Goal: Information Seeking & Learning: Learn about a topic

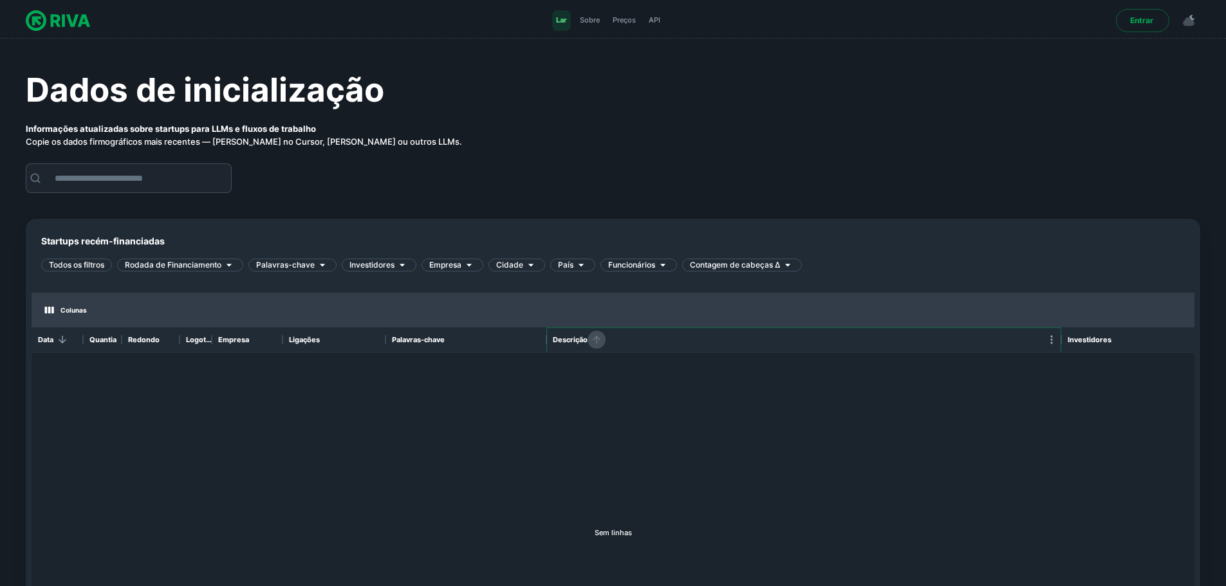
click at [596, 336] on icon "Organizar" at bounding box center [597, 340] width 12 height 12
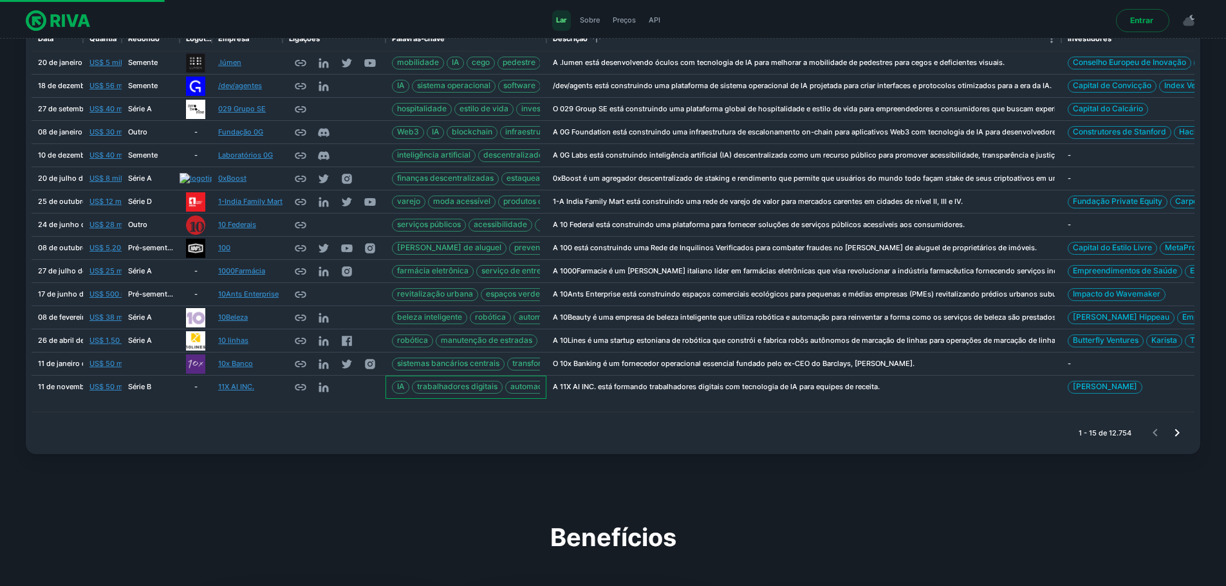
scroll to position [64, 0]
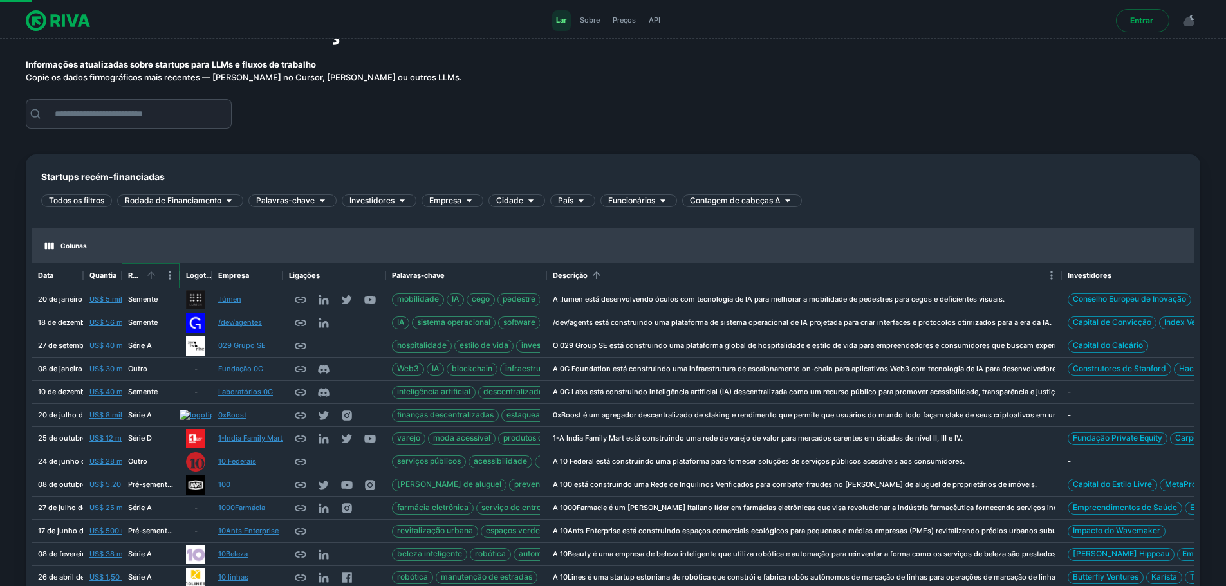
click at [151, 275] on icon "Organizar" at bounding box center [151, 276] width 12 height 12
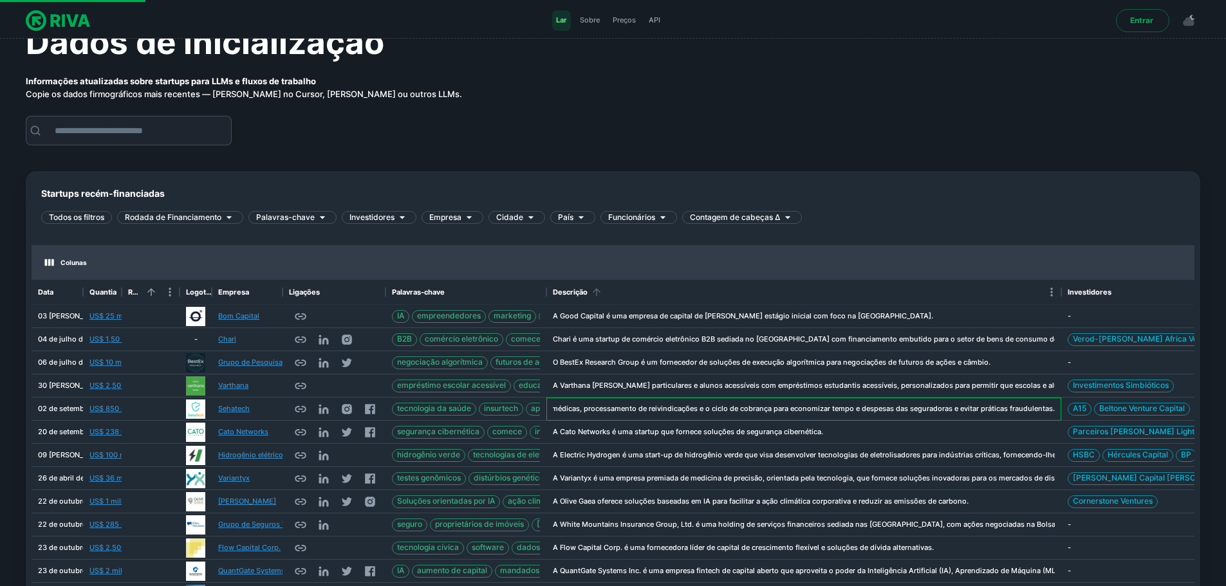
scroll to position [0, 0]
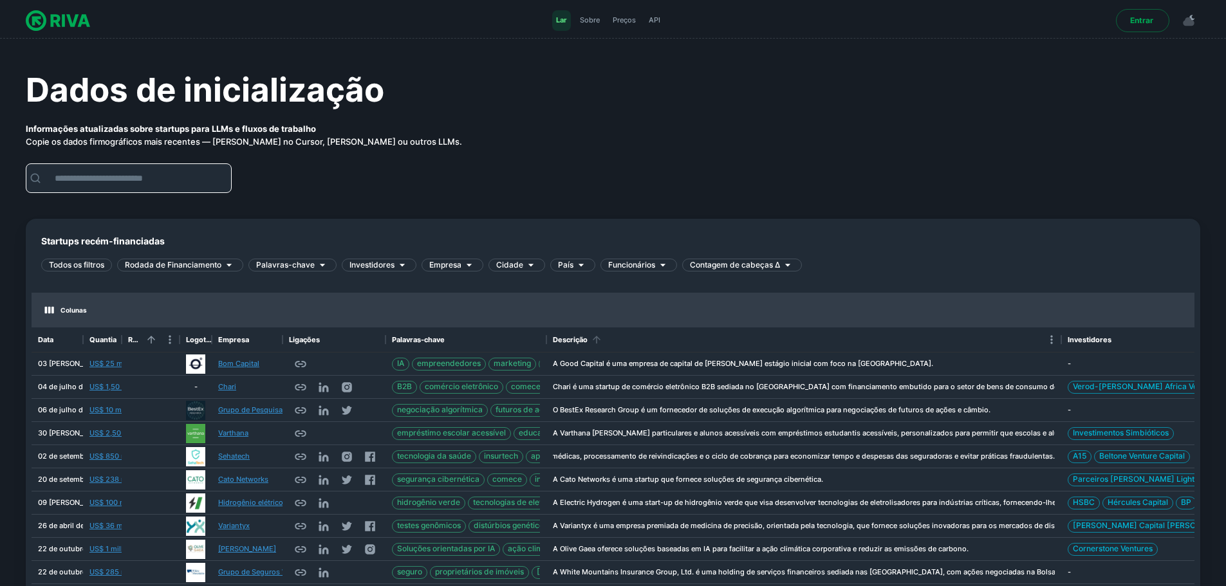
click at [125, 177] on input "text" at bounding box center [139, 178] width 184 height 28
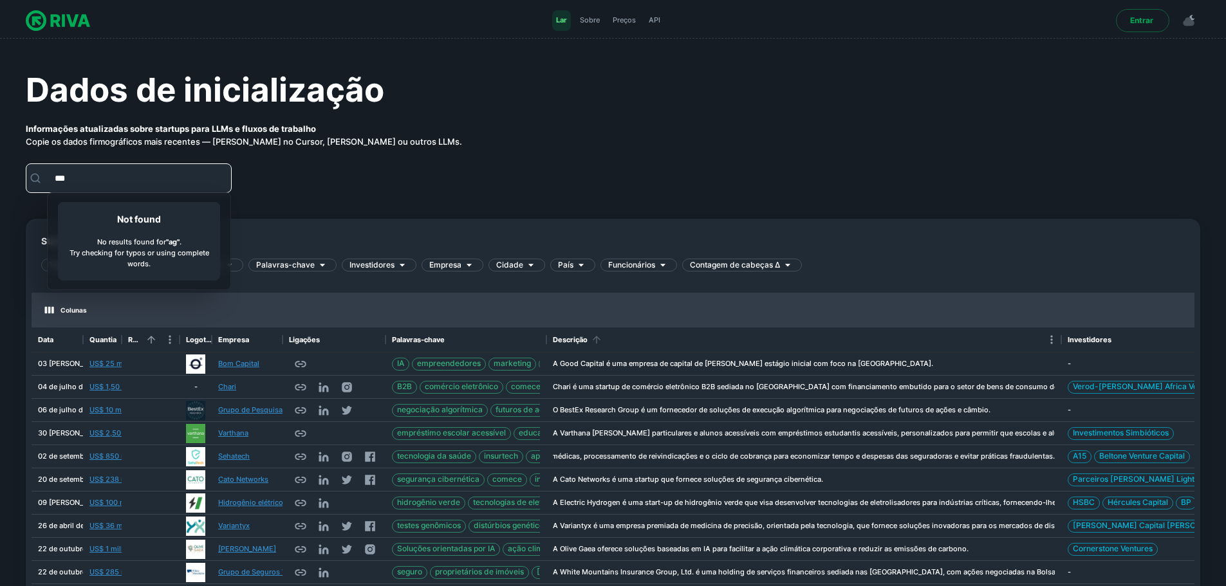
type input "****"
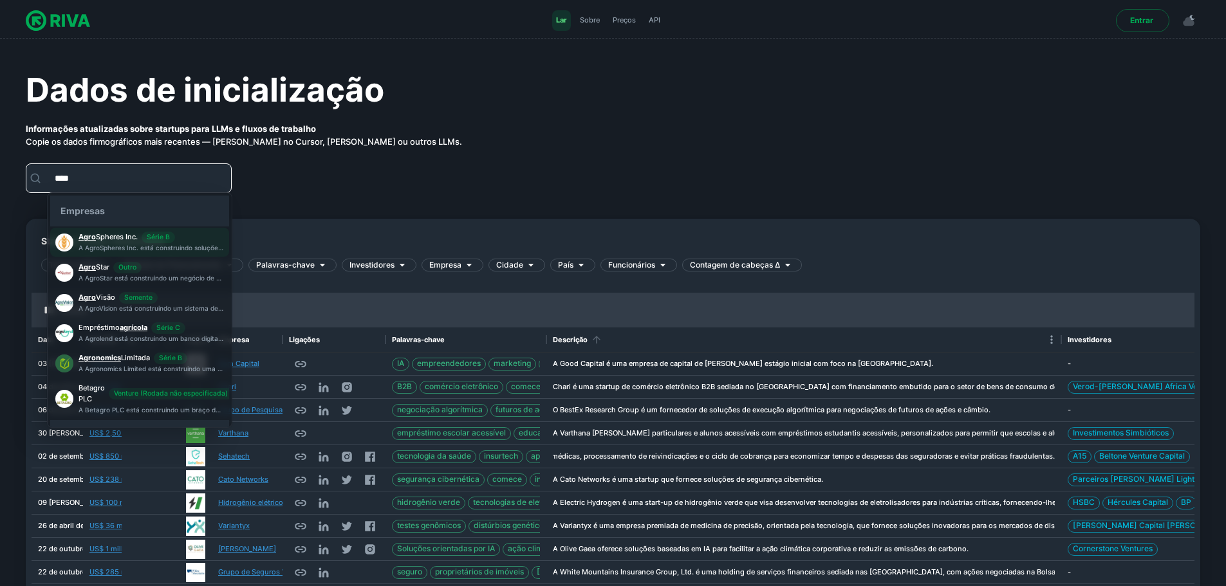
click at [193, 233] on div "Agro Spheres Inc. Série B" at bounding box center [151, 238] width 145 height 12
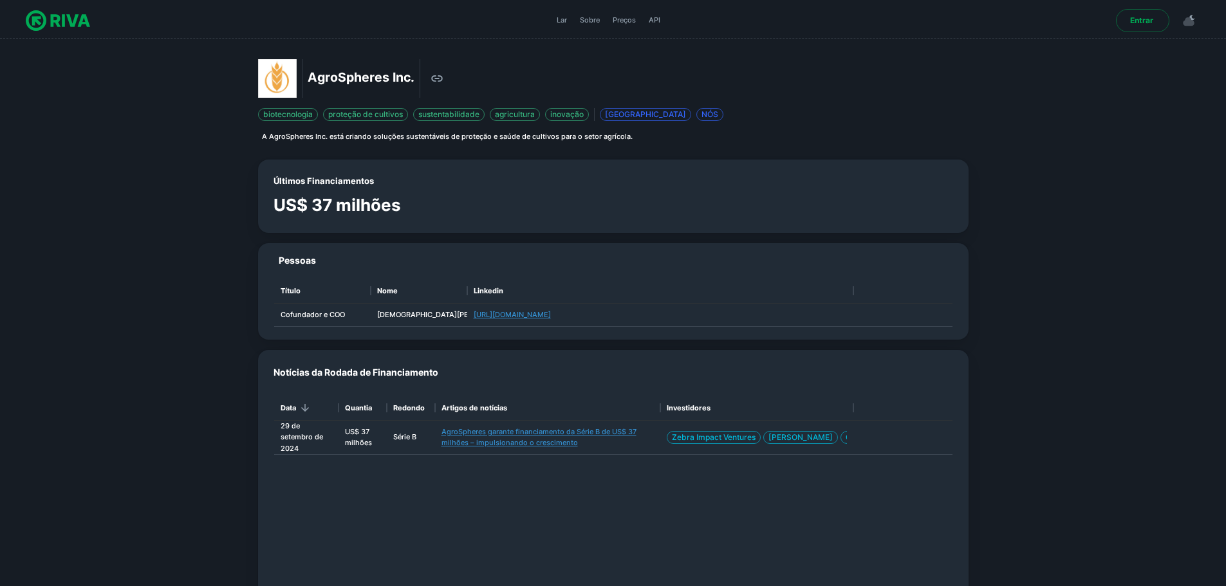
click at [283, 74] on img at bounding box center [277, 78] width 39 height 39
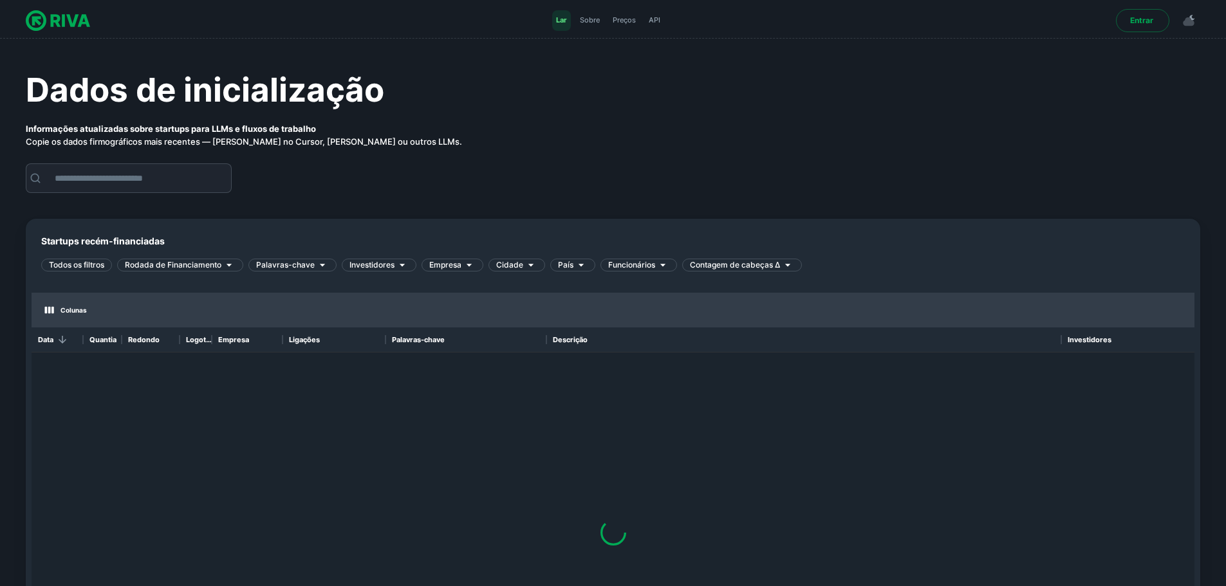
scroll to position [376, 1153]
click at [114, 183] on input "text" at bounding box center [139, 178] width 184 height 28
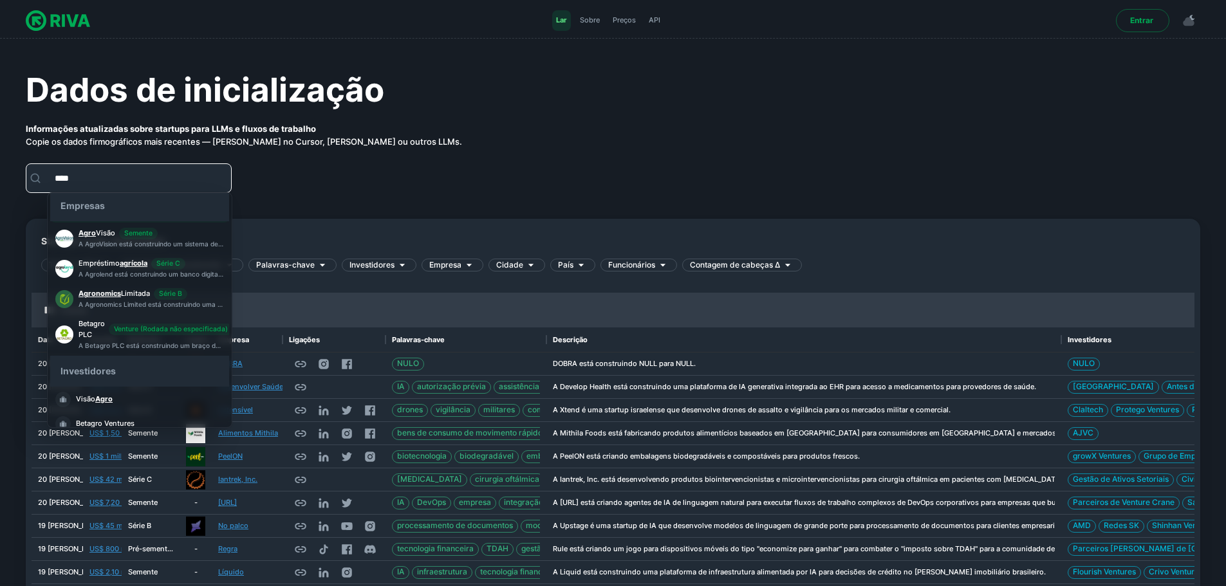
scroll to position [77, 0]
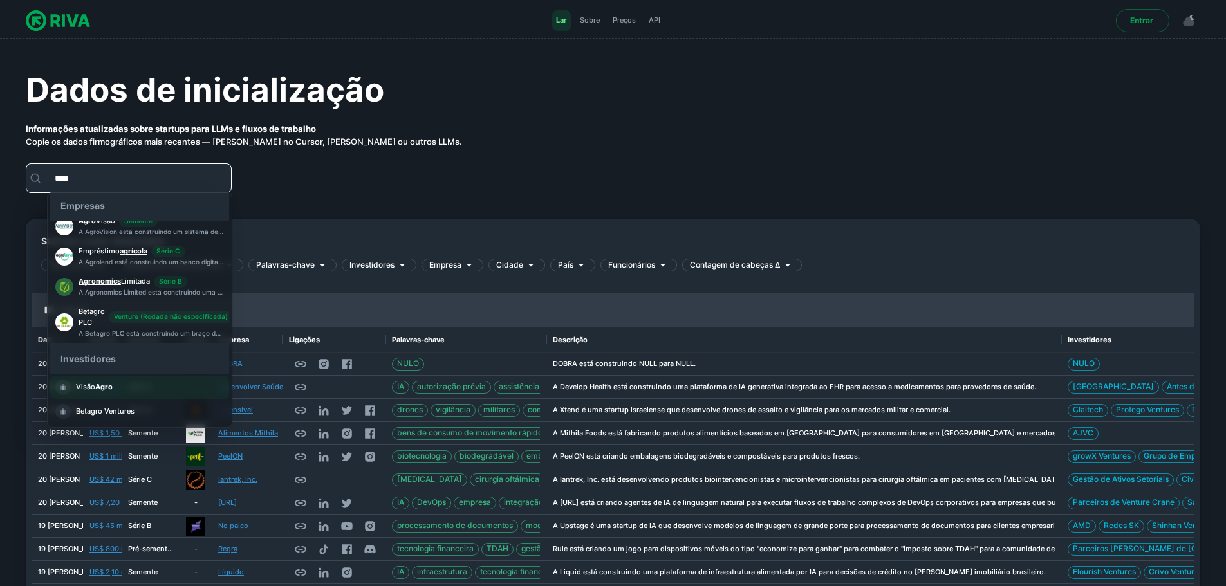
click at [164, 388] on li "Visão Agro" at bounding box center [139, 387] width 179 height 23
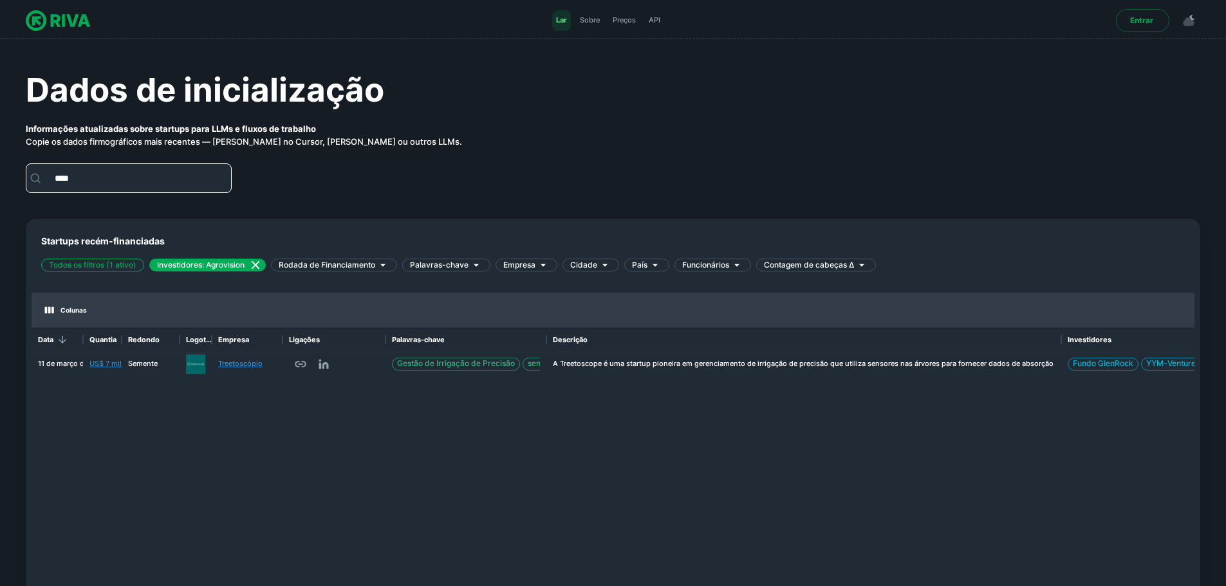
type input "****"
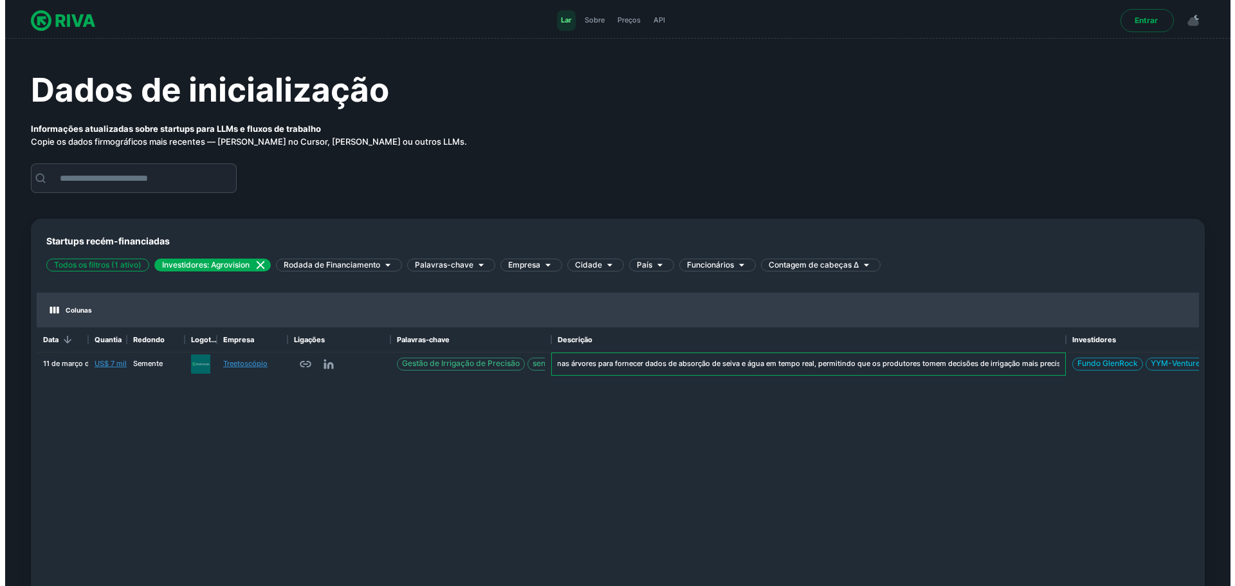
scroll to position [0, 357]
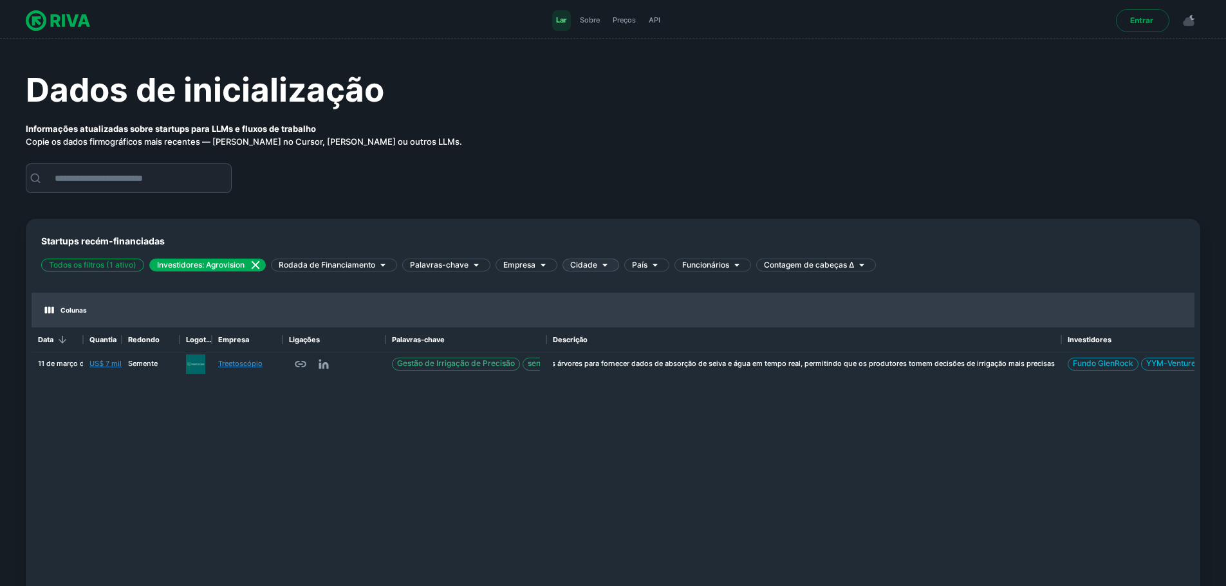
click at [598, 261] on icon at bounding box center [604, 265] width 13 height 13
